Goal: Find specific page/section: Find specific page/section

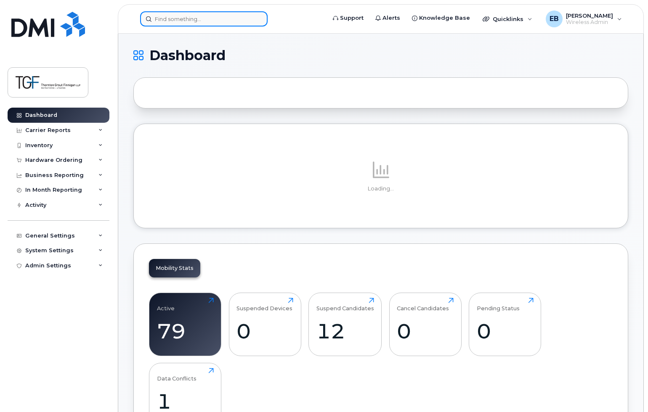
click at [208, 17] on input at bounding box center [204, 18] width 128 height 15
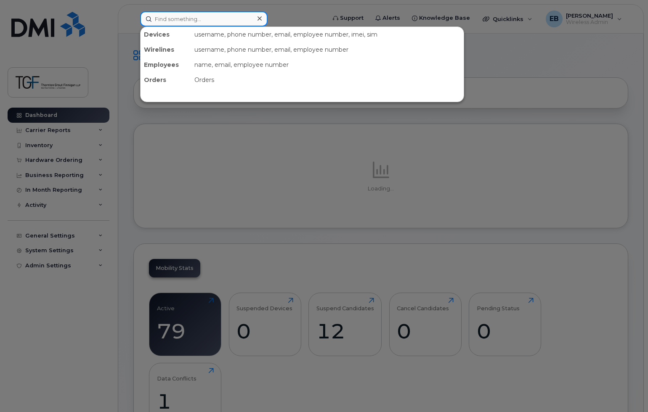
paste input "357270098381989"
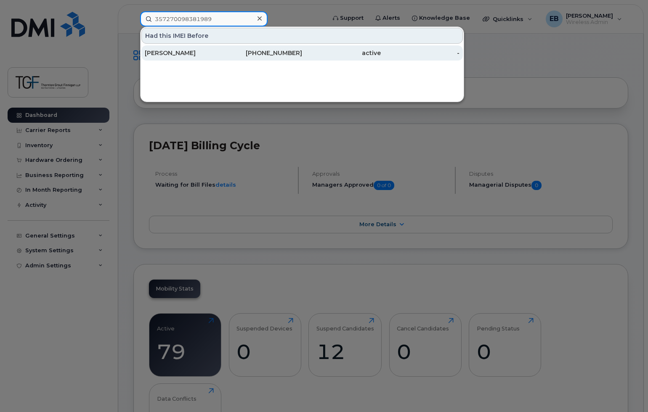
type input "357270098381989"
click at [206, 53] on div "[PERSON_NAME]" at bounding box center [184, 53] width 79 height 8
